Goal: Task Accomplishment & Management: Use online tool/utility

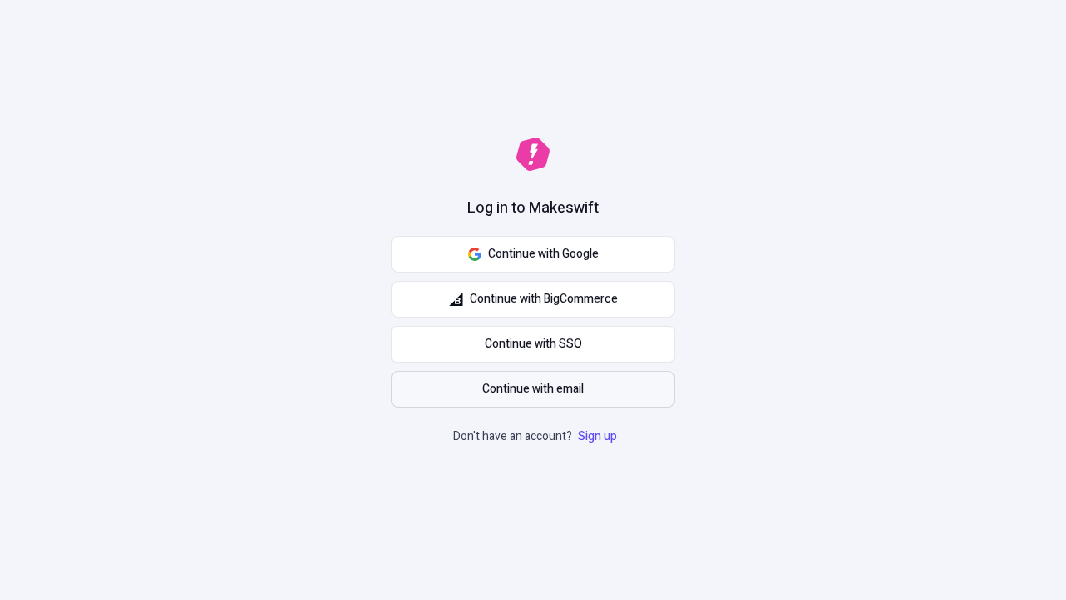
click at [533, 389] on span "Continue with email" at bounding box center [533, 389] width 102 height 18
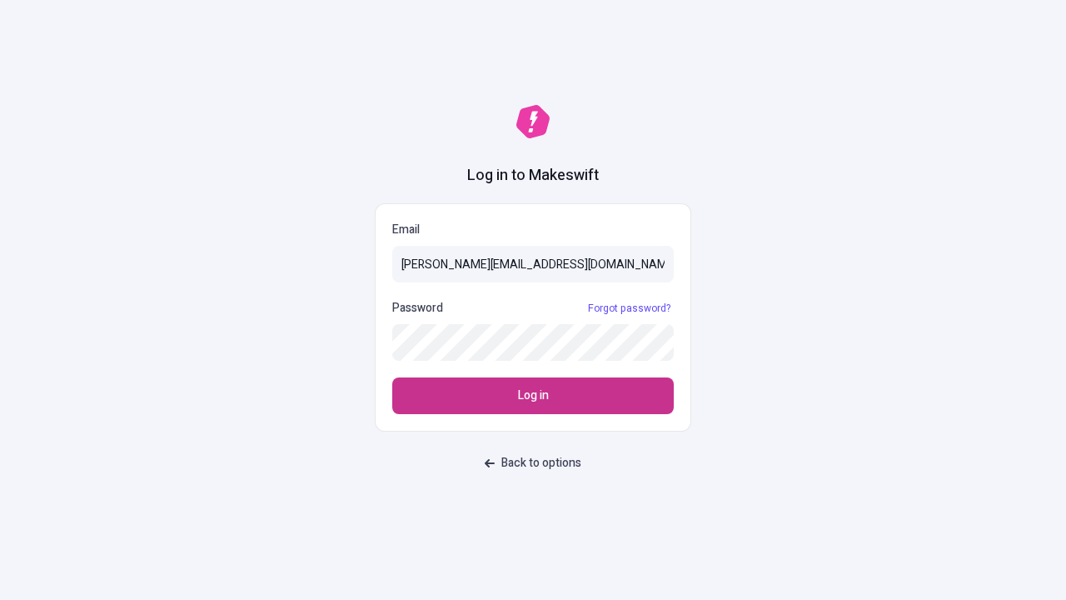
click at [533, 396] on span "Log in" at bounding box center [533, 395] width 31 height 18
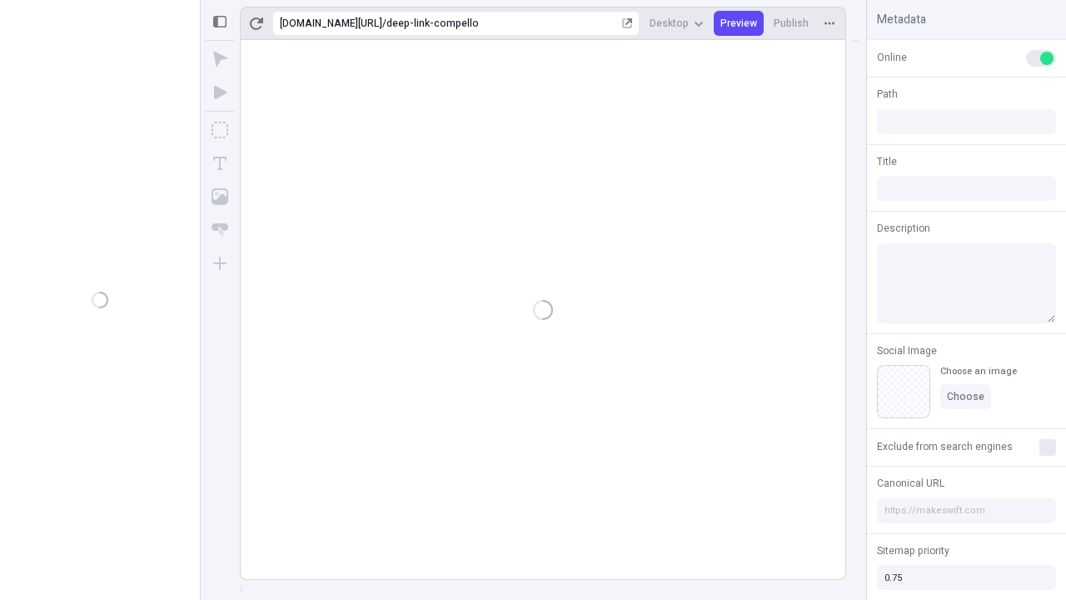
type input "/deep-link-compello"
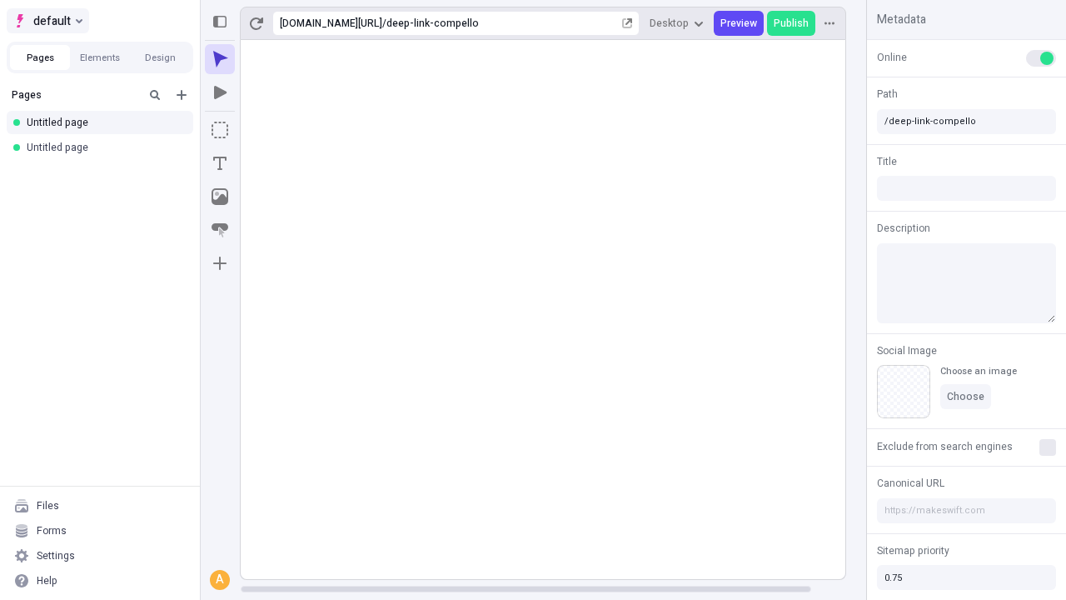
click at [47, 21] on span "default" at bounding box center [51, 21] width 37 height 20
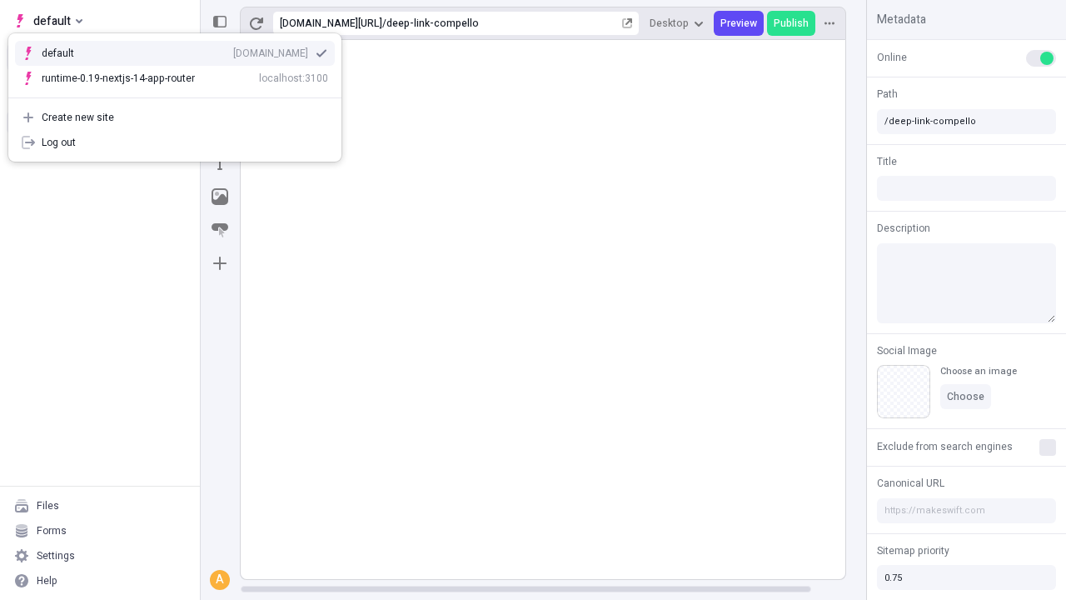
click at [175, 117] on div "Create new site" at bounding box center [185, 117] width 287 height 13
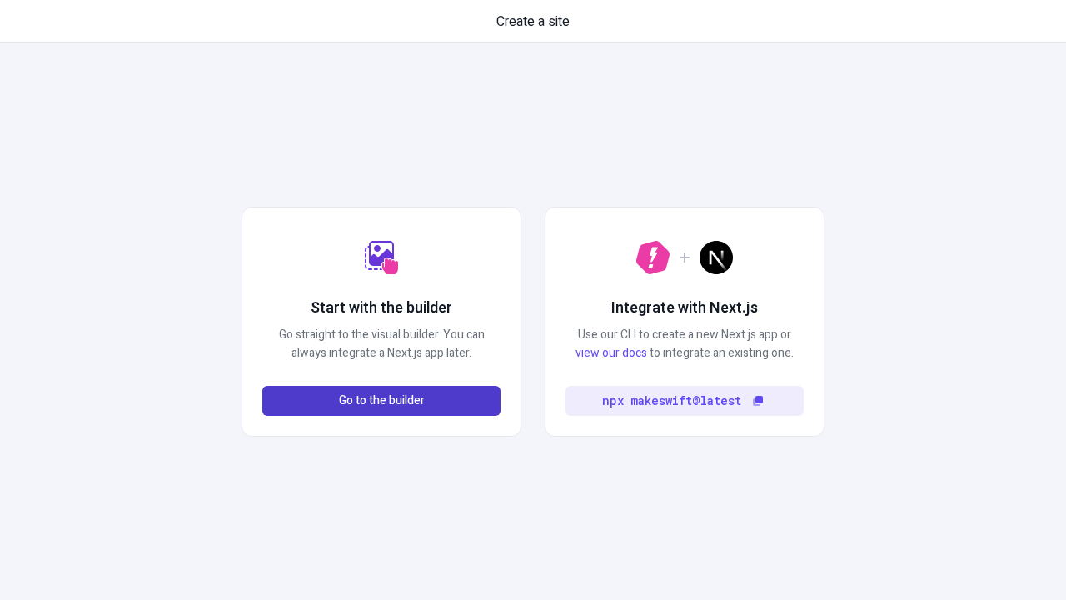
click at [381, 401] on span "Go to the builder" at bounding box center [382, 400] width 86 height 18
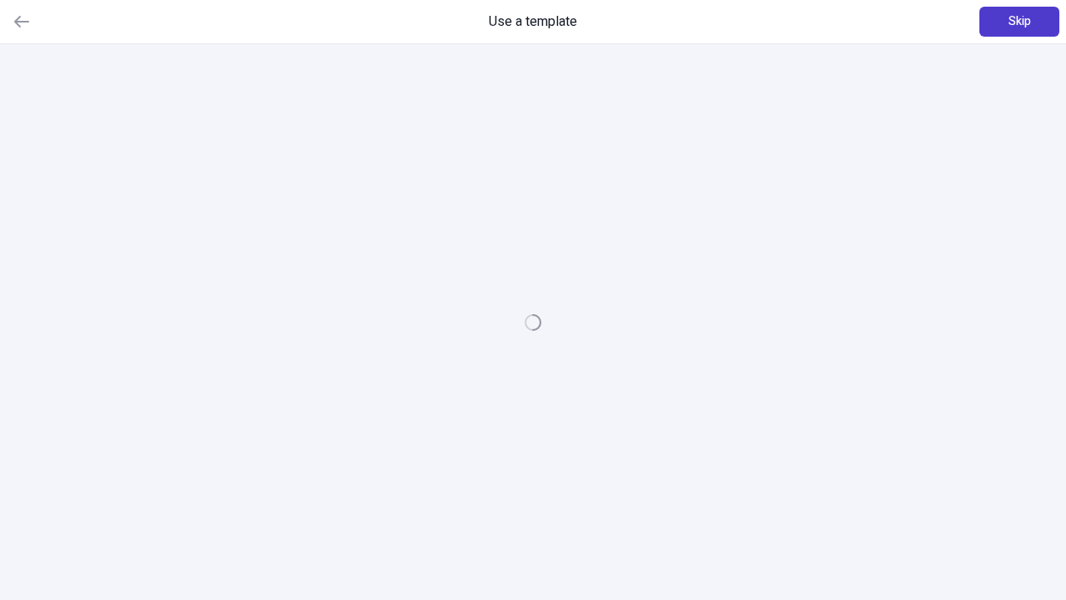
click at [1019, 22] on span "Skip" at bounding box center [1020, 21] width 22 height 18
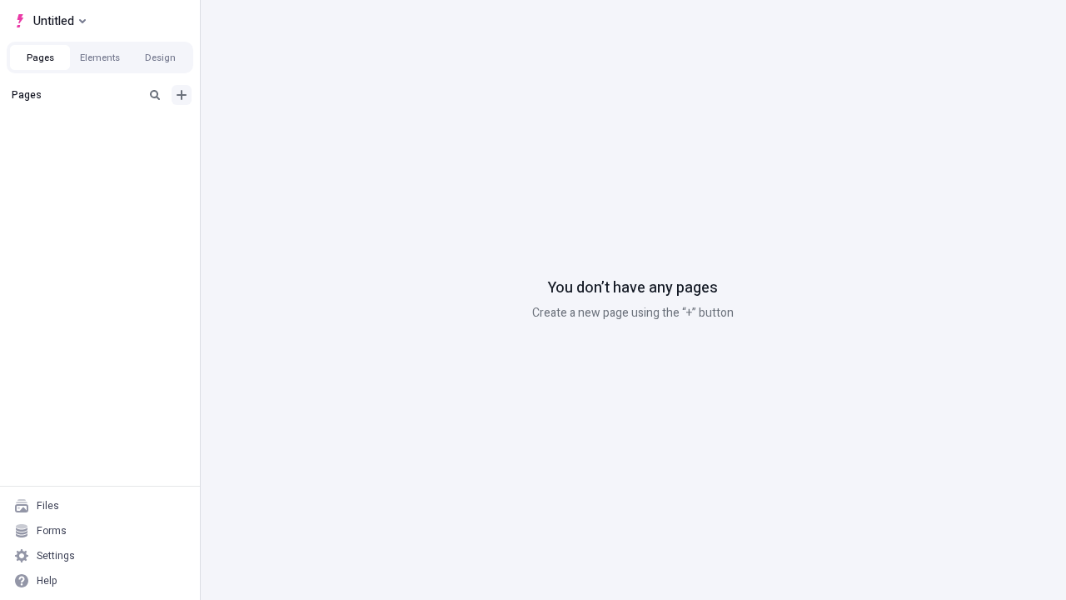
click at [182, 95] on icon "Add new" at bounding box center [182, 95] width 10 height 10
click at [270, 129] on span "Blank page" at bounding box center [279, 128] width 103 height 13
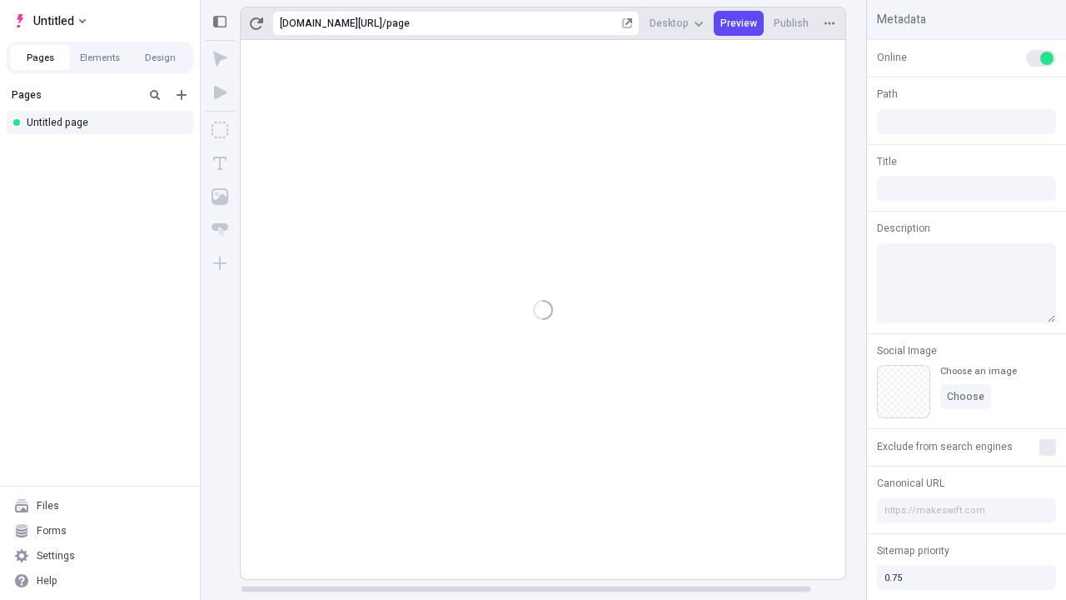
type input "/page"
click at [220, 130] on icon "Box" at bounding box center [220, 130] width 17 height 17
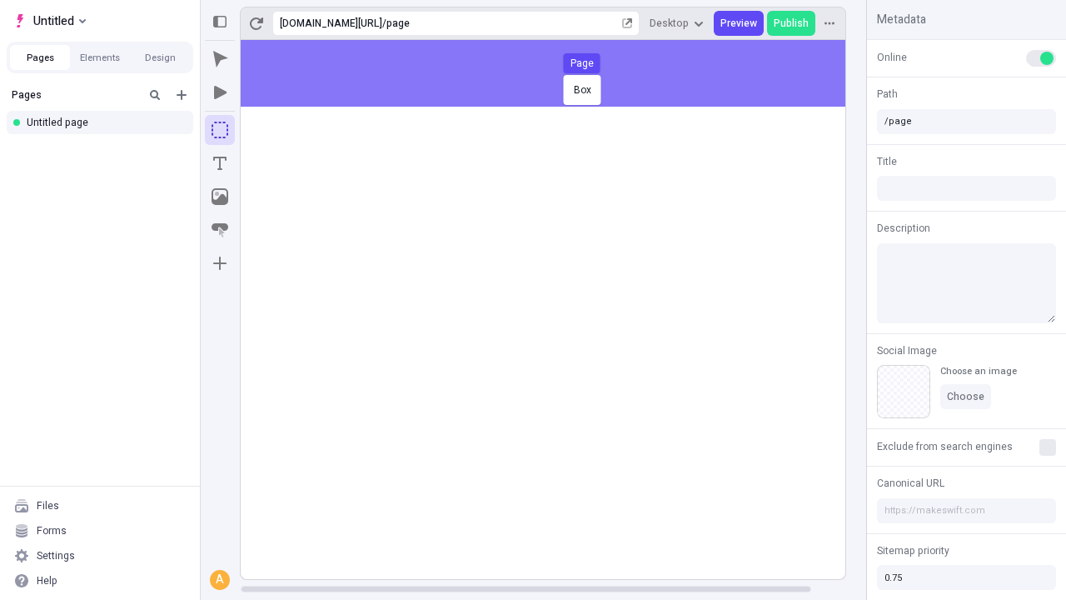
click at [560, 73] on div "Box Page" at bounding box center [533, 300] width 1066 height 600
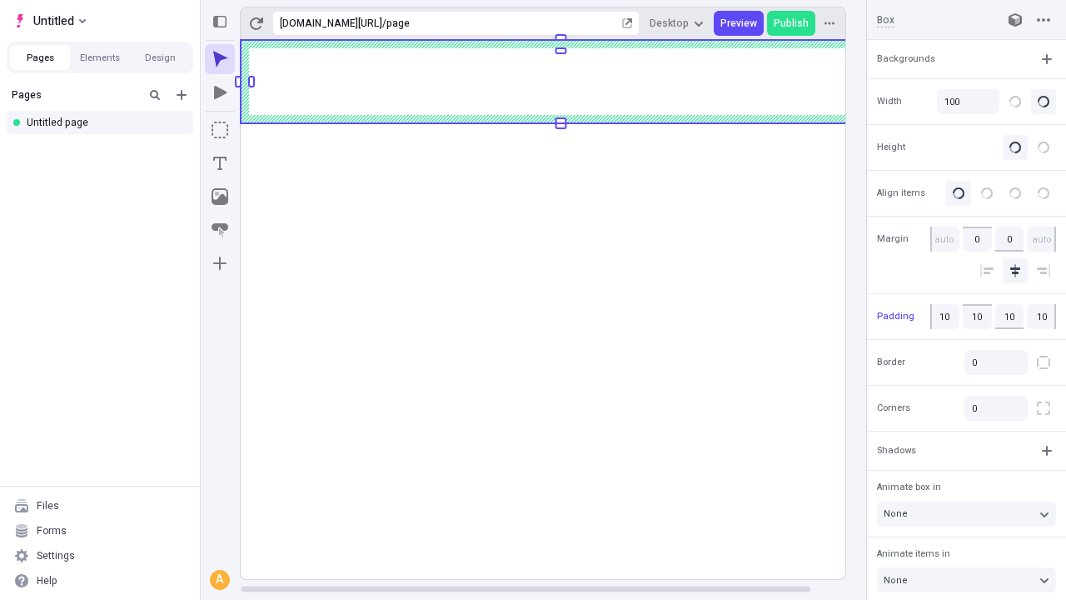
click at [220, 197] on icon "Image" at bounding box center [220, 196] width 17 height 17
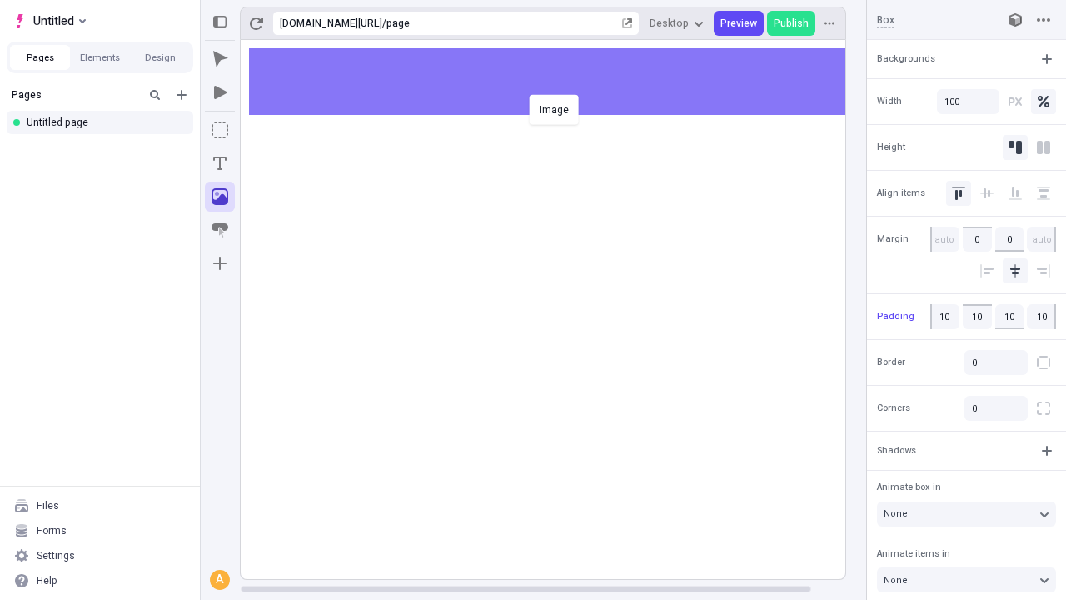
click at [560, 82] on div "Image" at bounding box center [533, 300] width 1066 height 600
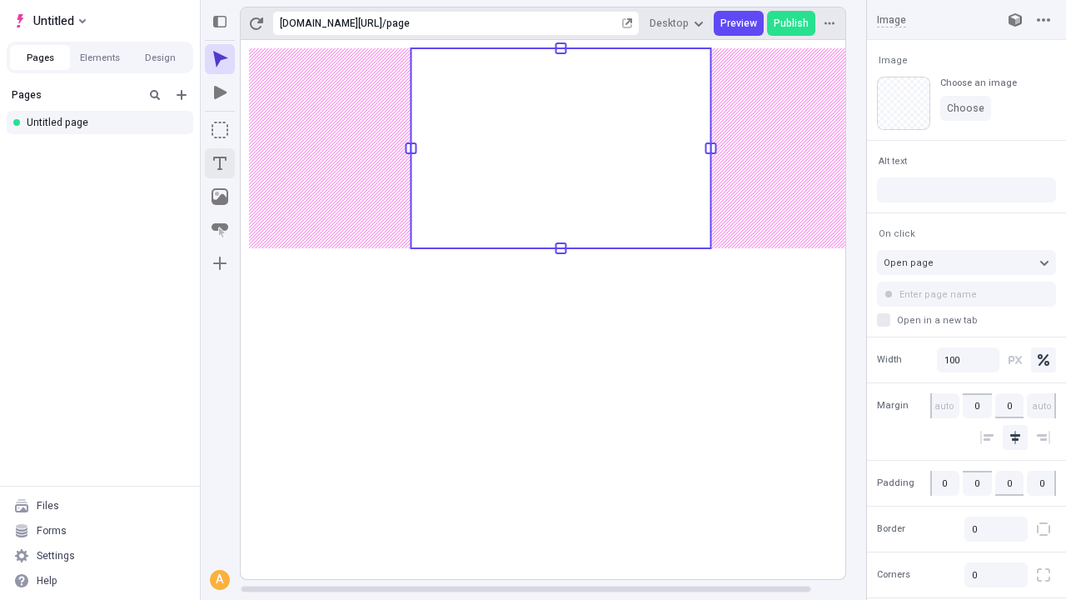
click at [220, 163] on icon "Text" at bounding box center [219, 163] width 13 height 13
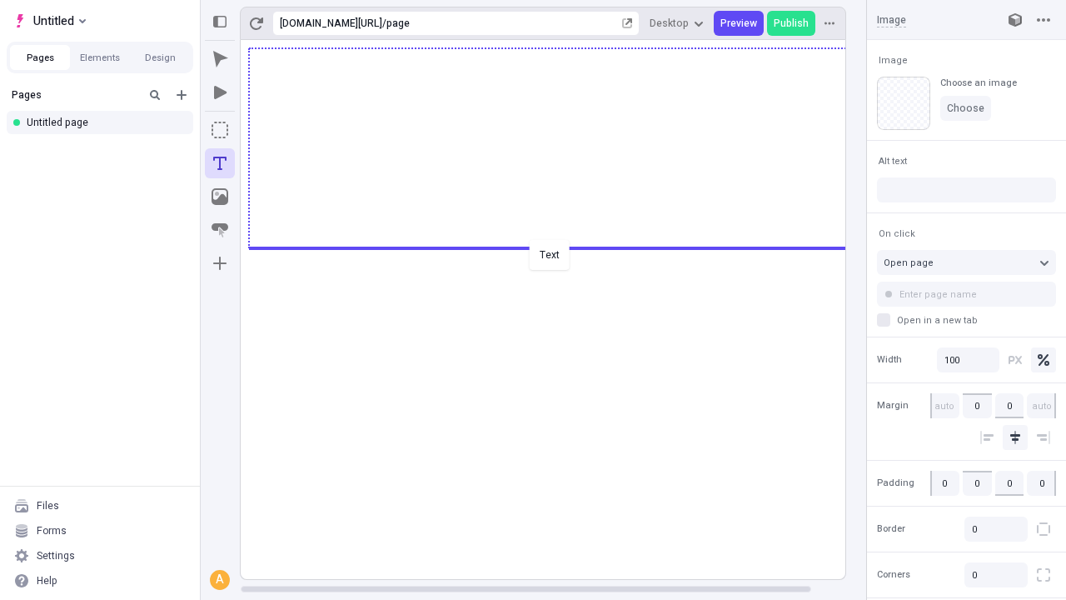
click at [560, 247] on div "Text" at bounding box center [533, 300] width 1066 height 600
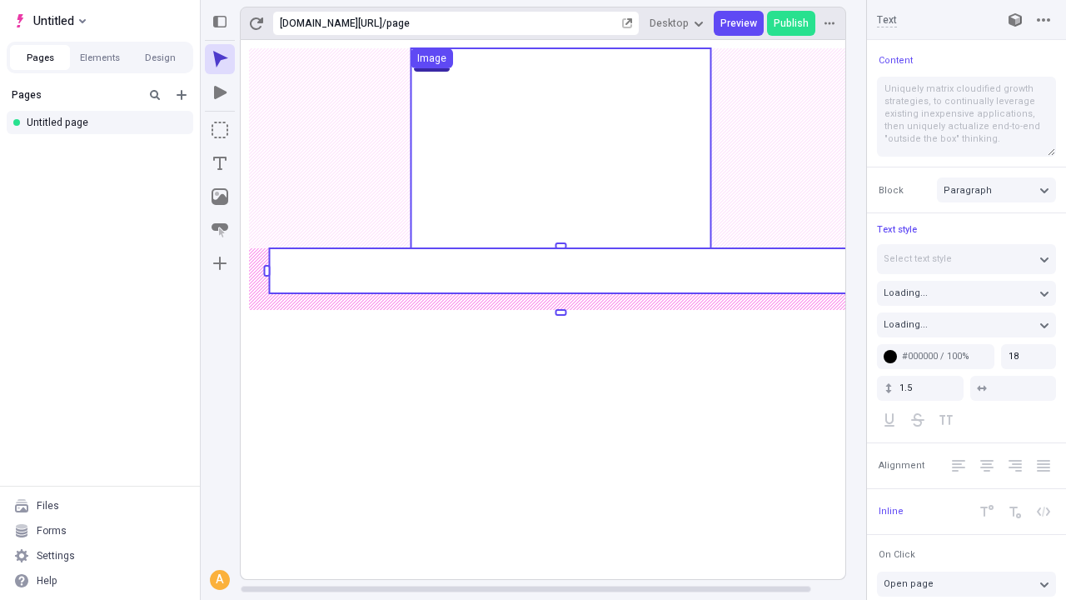
click at [560, 271] on rect at bounding box center [560, 270] width 583 height 45
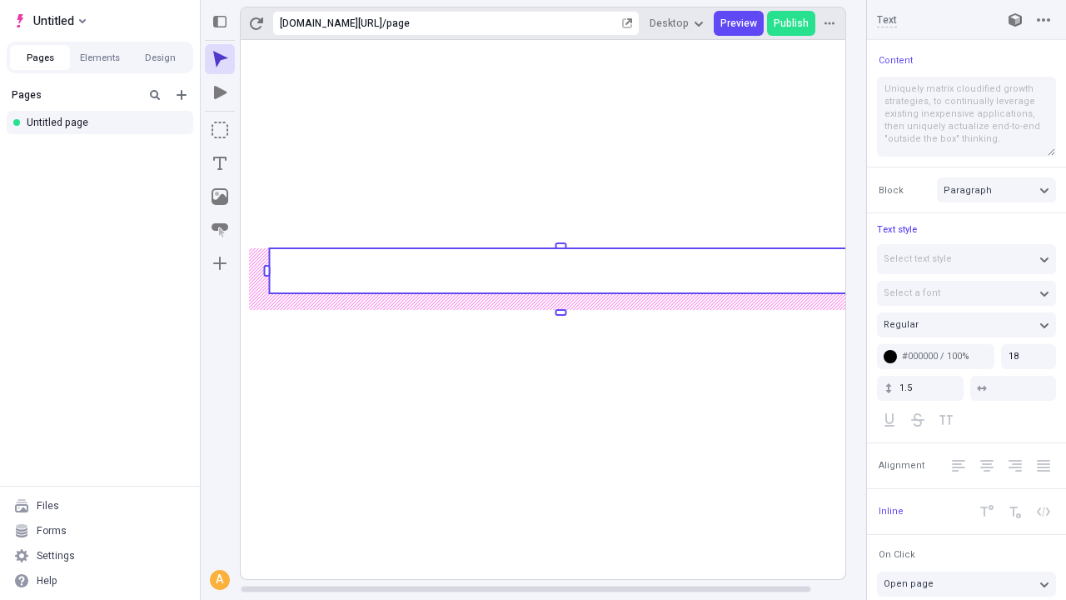
click at [560, 271] on rect at bounding box center [560, 270] width 583 height 45
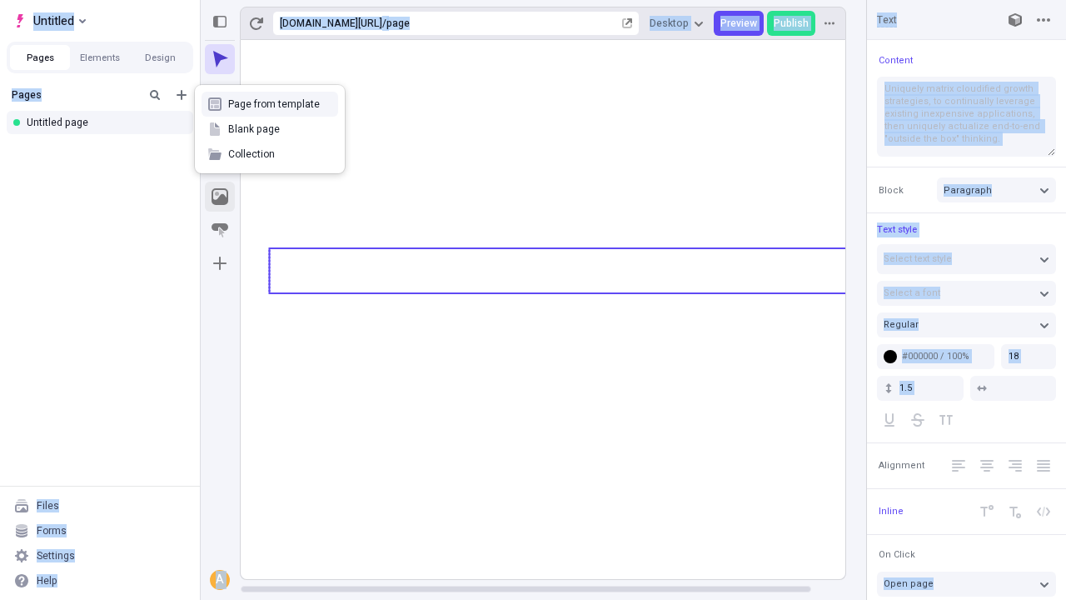
click at [220, 197] on icon "Image" at bounding box center [220, 196] width 17 height 17
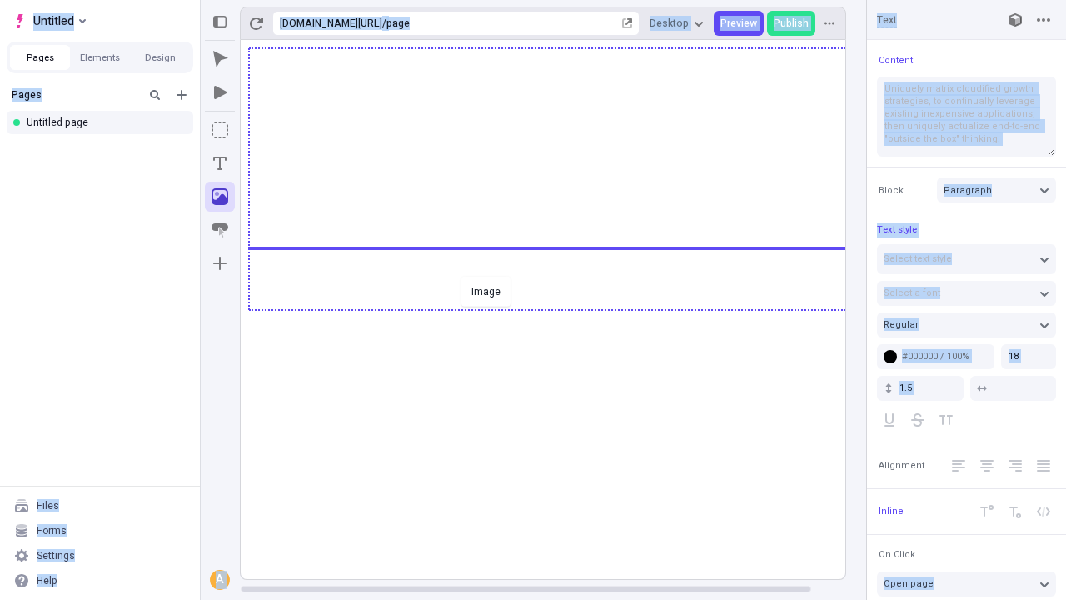
click at [560, 308] on div "Image" at bounding box center [533, 300] width 1066 height 600
